Goal: Navigation & Orientation: Find specific page/section

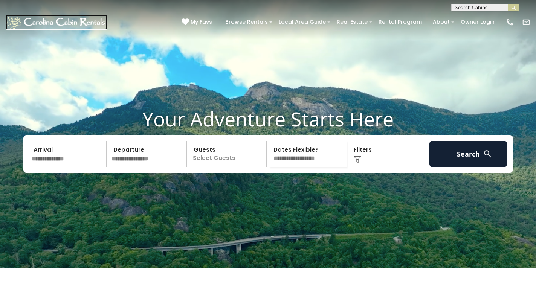
click at [26, 20] on img at bounding box center [57, 22] width 102 height 15
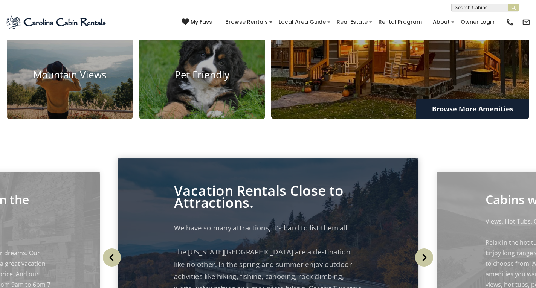
scroll to position [624, 0]
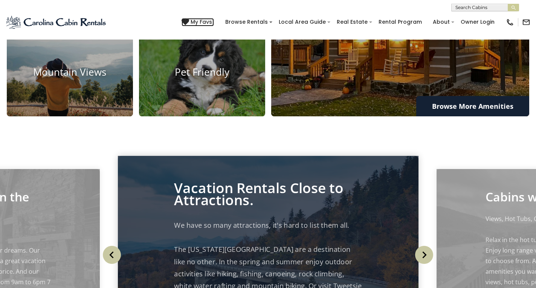
click at [192, 20] on span "My Favs" at bounding box center [200, 22] width 21 height 8
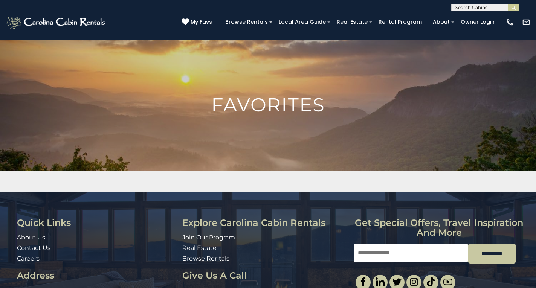
scroll to position [62, 0]
